Goal: Navigation & Orientation: Find specific page/section

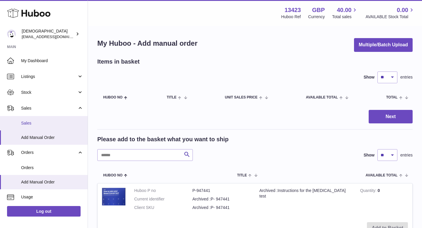
click at [42, 124] on span "Sales" at bounding box center [52, 123] width 62 height 6
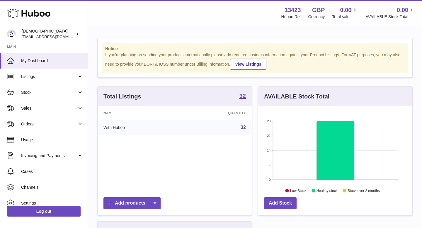
scroll to position [91, 154]
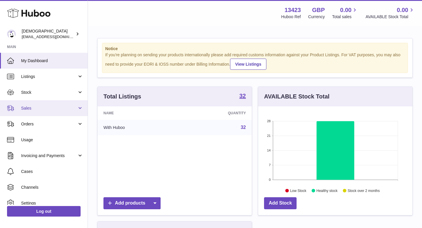
click at [36, 108] on span "Sales" at bounding box center [49, 109] width 56 height 6
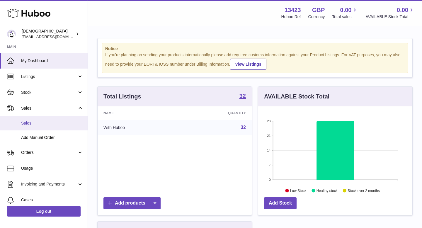
click at [36, 122] on span "Sales" at bounding box center [52, 123] width 62 height 6
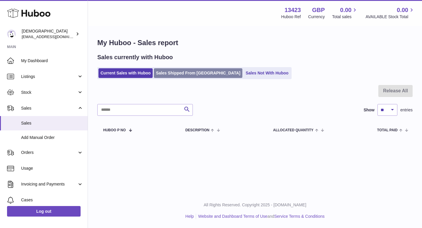
click at [179, 71] on link "Sales Shipped From [GEOGRAPHIC_DATA]" at bounding box center [198, 73] width 89 height 10
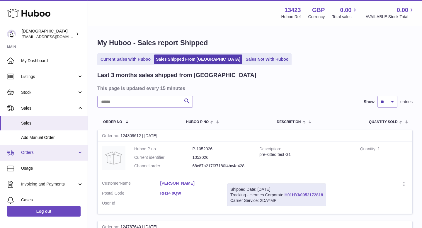
click at [52, 153] on span "Orders" at bounding box center [49, 153] width 56 height 6
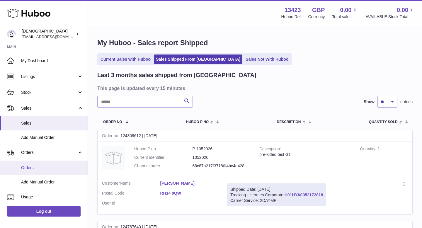
click at [50, 170] on span "Orders" at bounding box center [52, 168] width 62 height 6
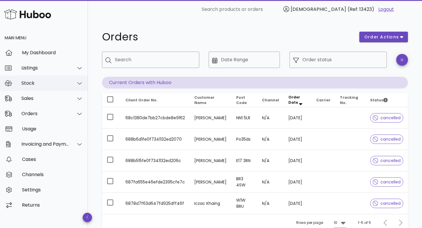
click at [28, 85] on div "Stock" at bounding box center [45, 83] width 48 height 6
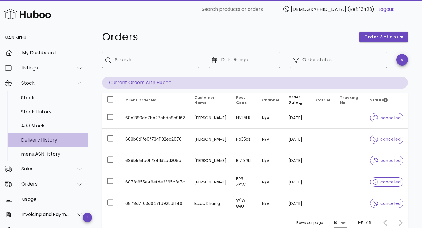
click at [30, 141] on div "Delivery History" at bounding box center [52, 140] width 62 height 6
